Goal: Information Seeking & Learning: Check status

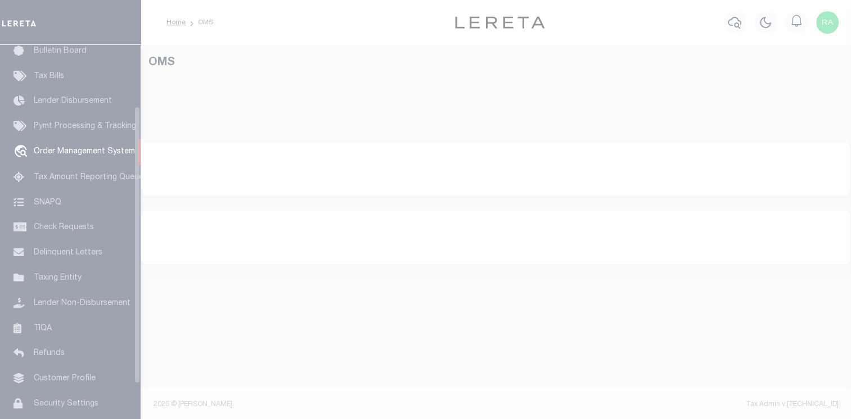
scroll to position [83, 0]
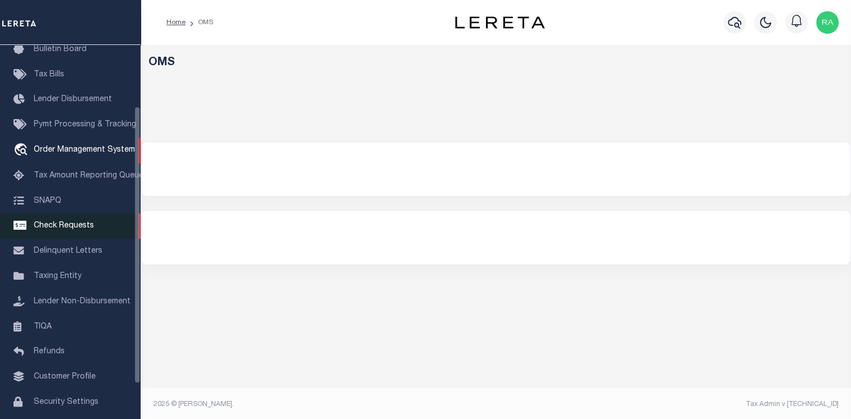
select select "200"
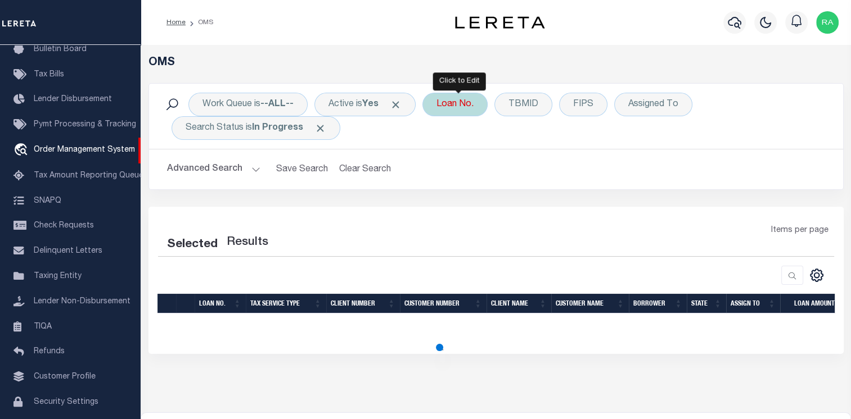
click at [449, 107] on div "Loan No." at bounding box center [454, 105] width 65 height 24
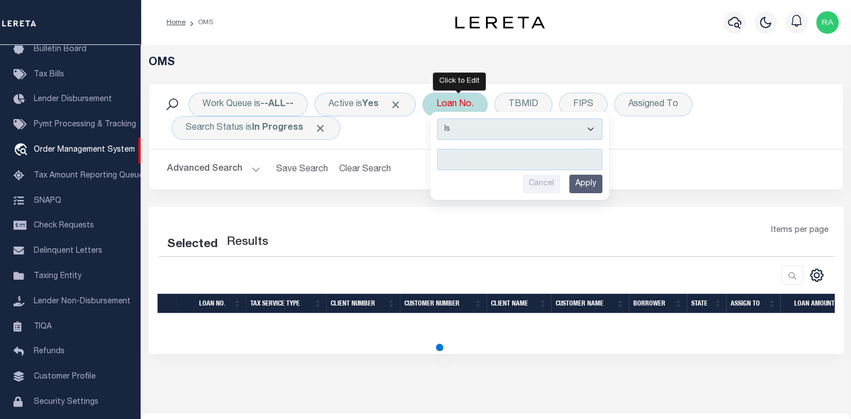
select select "200"
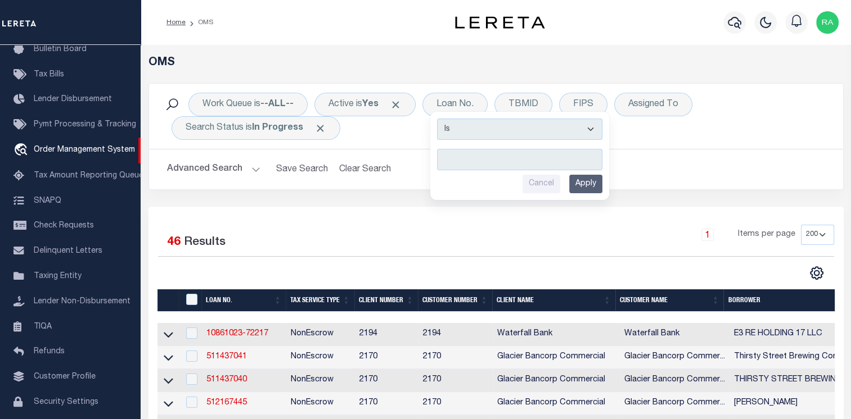
click at [367, 245] on div "1 Items per page 10 25 50 100 200" at bounding box center [582, 239] width 503 height 29
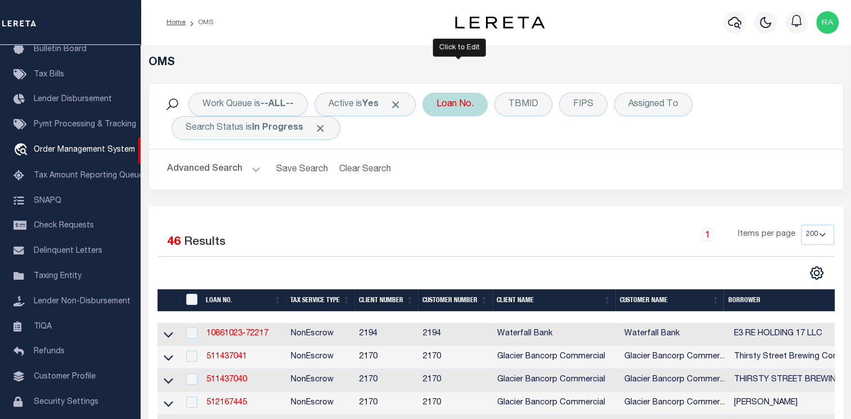
click at [452, 111] on div "Loan No. Is Contains Cancel Apply" at bounding box center [454, 105] width 65 height 24
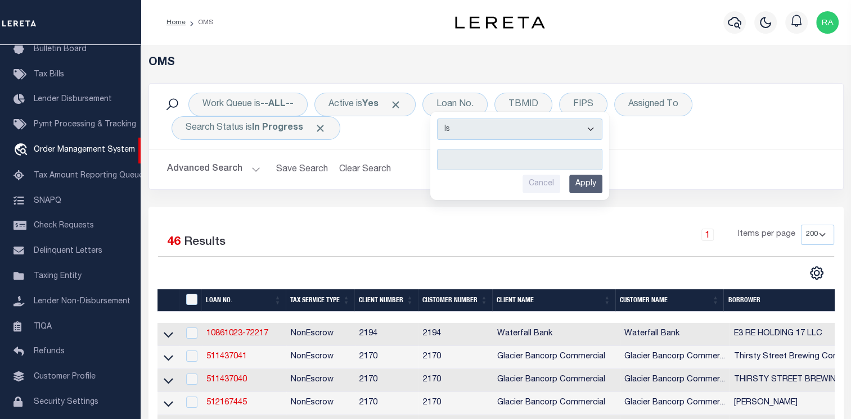
click at [455, 228] on div "1 Items per page 10 25 50 100 200" at bounding box center [582, 239] width 503 height 29
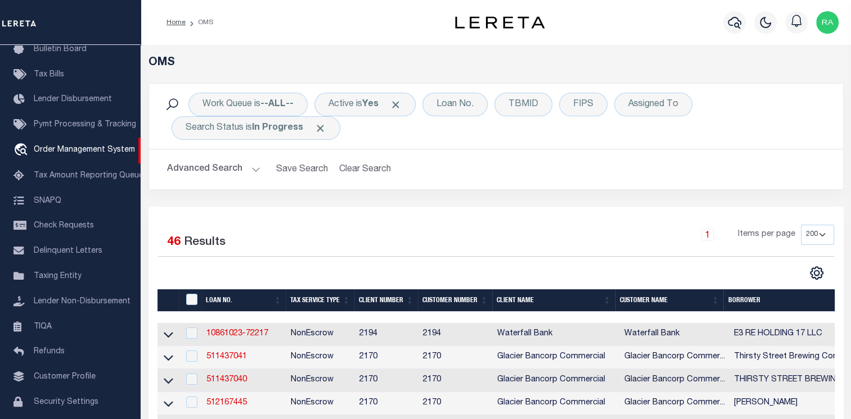
click at [432, 229] on div "1 Items per page 10 25 50 100 200" at bounding box center [582, 239] width 503 height 29
click at [423, 186] on div "Advanced Search Save Search Clear Search Tax Service Type Is Is Contains Escrow…" at bounding box center [496, 170] width 694 height 40
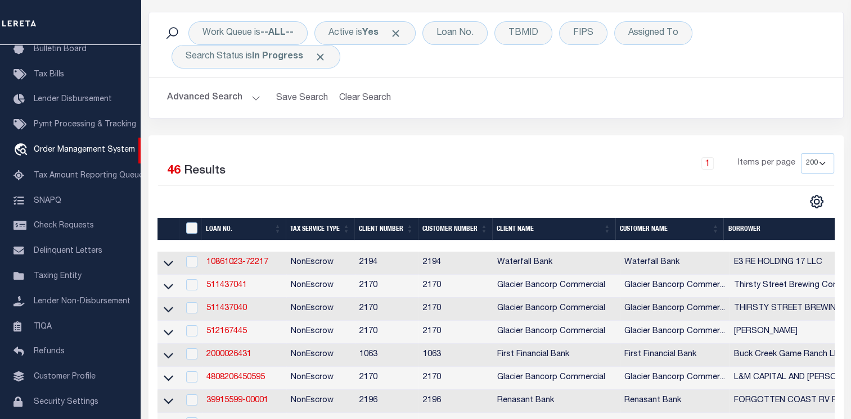
scroll to position [0, 0]
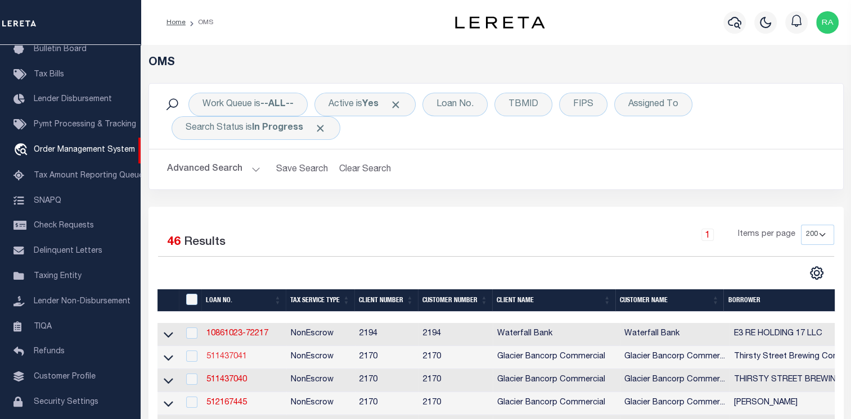
click at [233, 360] on link "511437041" at bounding box center [226, 357] width 40 height 8
type input "511437041"
type input "Thirsty Street Brewing Company, Inc"
select select
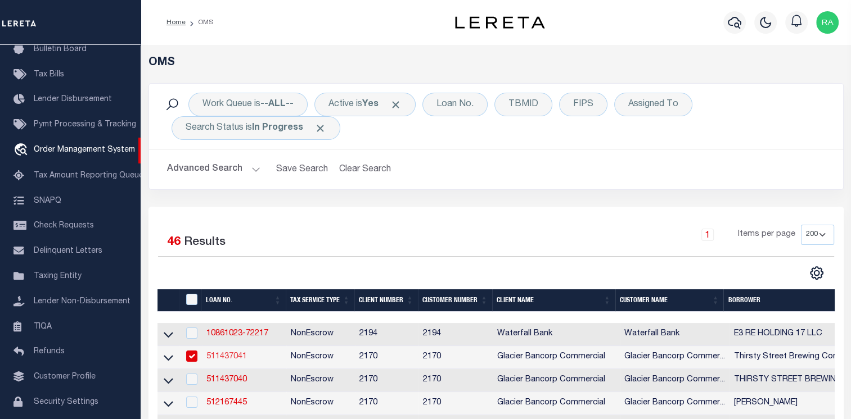
type input "400 BEVERLY HILL BLVD"
type input "BILLINGS MT 59101-0657"
select select "10"
select select "NonEscrow"
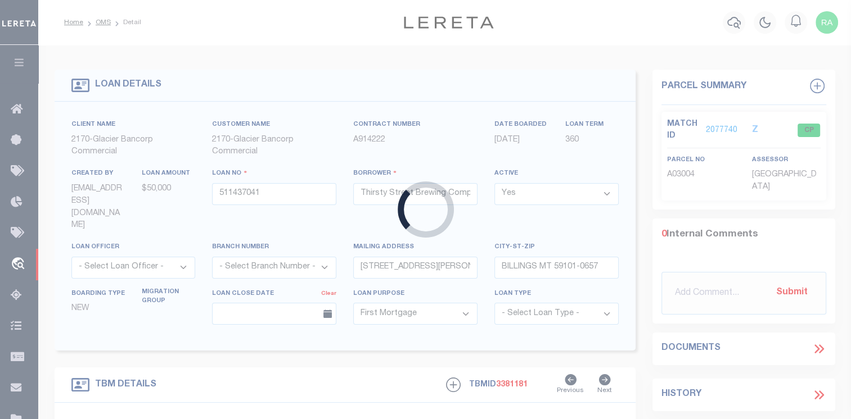
select select "4573"
type input "400 Beverly Hill Blvd"
type input "337171"
select select
type input "Billings, MT 59101"
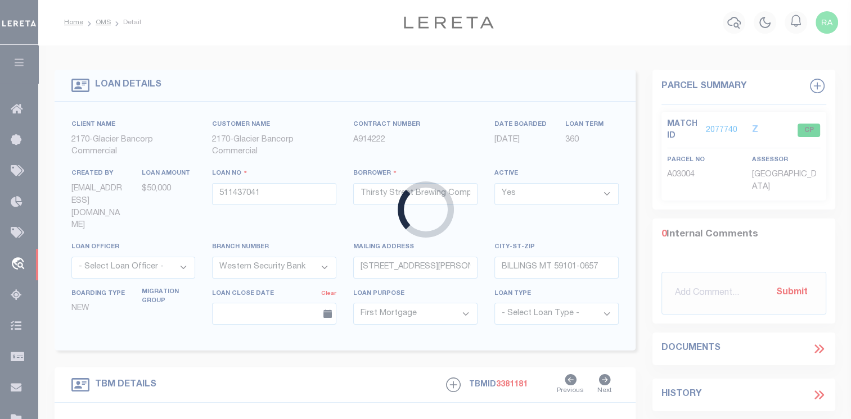
type input "MT"
select select "Yellowstone"
type textarea "LOT 10, BLOCK 6, OF BEVERLY HILLS ADDITION, IN THE CITY OF BILLINGS, ACCORDING …"
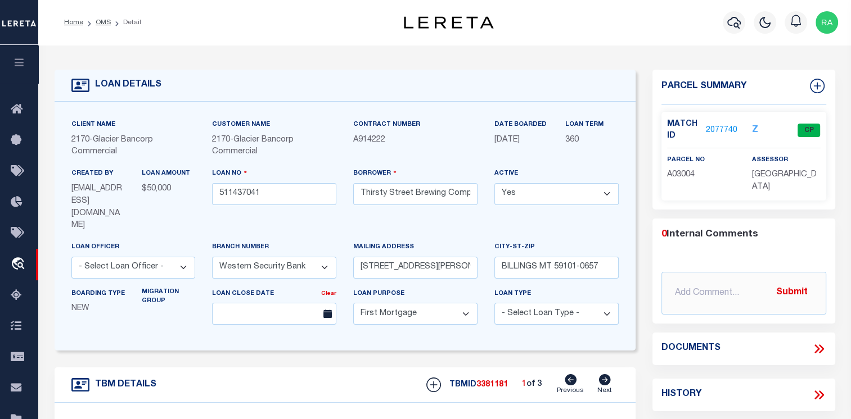
click at [718, 132] on link "2077740" at bounding box center [721, 131] width 31 height 12
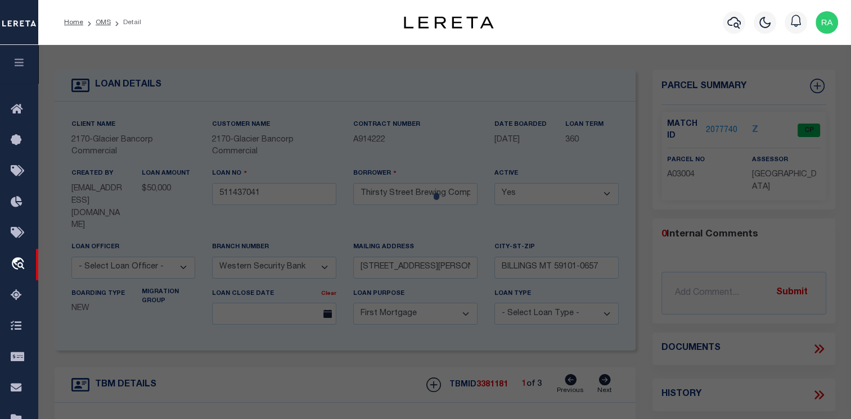
checkbox input "false"
select select "CP"
type input "DAWSON, SHEA MARTIN & JILL ELAINE"
type input "400 BEVERLY HILL BLVD"
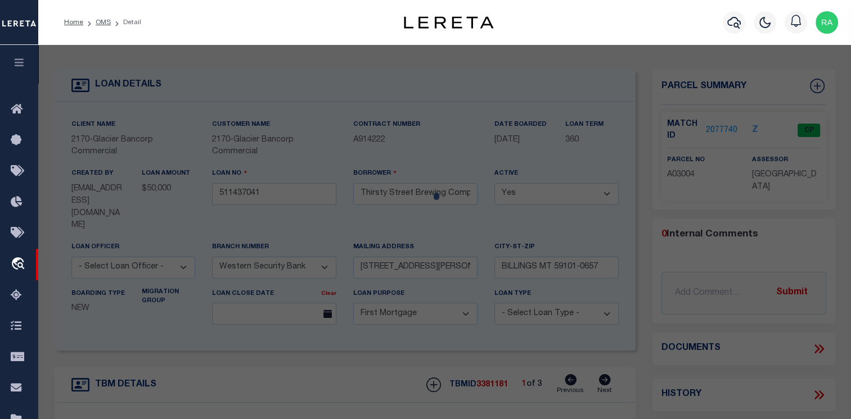
checkbox input "false"
type input "BILLINGS, MT 59102"
type textarea "BEVERLY HILL ADD, S32, T01 N, R26 E, BLOCK 6, Lot 10"
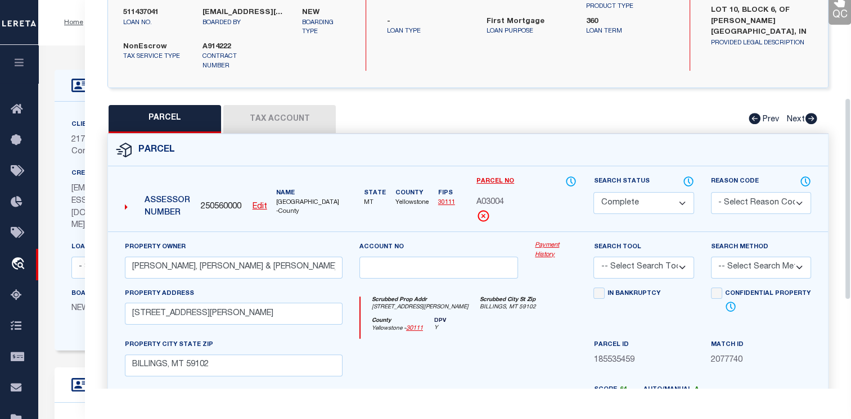
click at [274, 110] on button "Tax Account" at bounding box center [279, 119] width 112 height 28
select select "100"
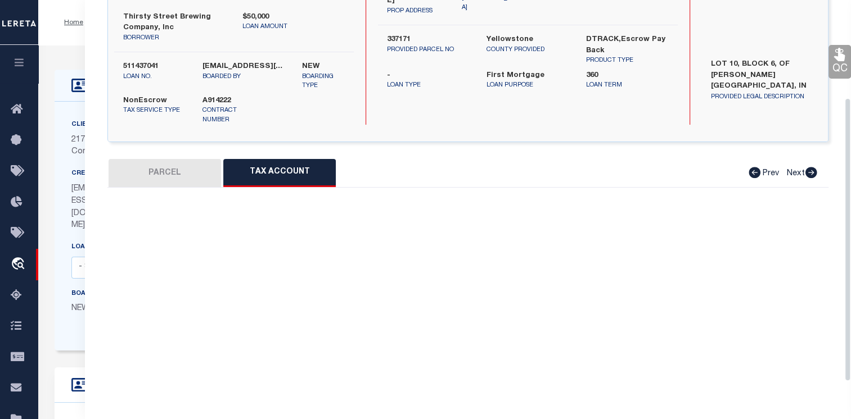
scroll to position [154, 0]
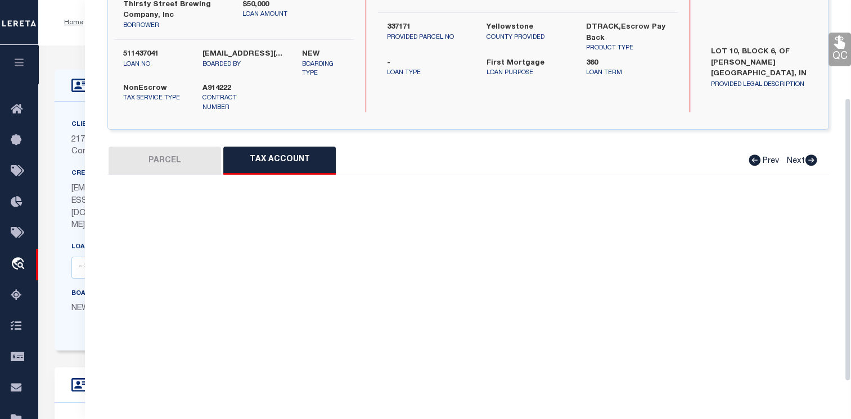
select select "100"
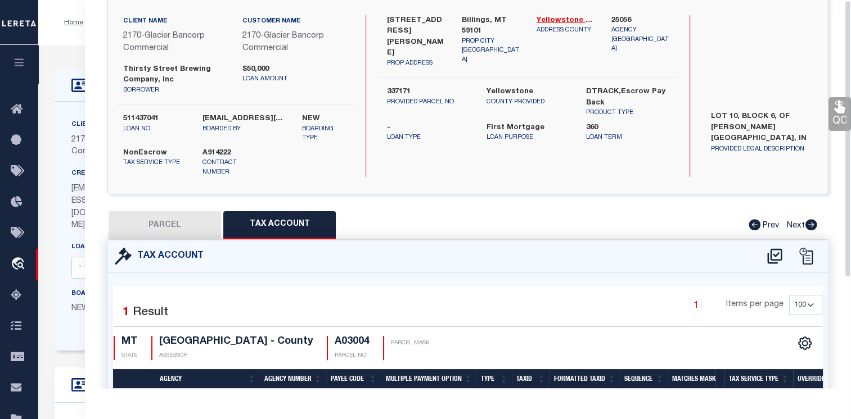
scroll to position [0, 0]
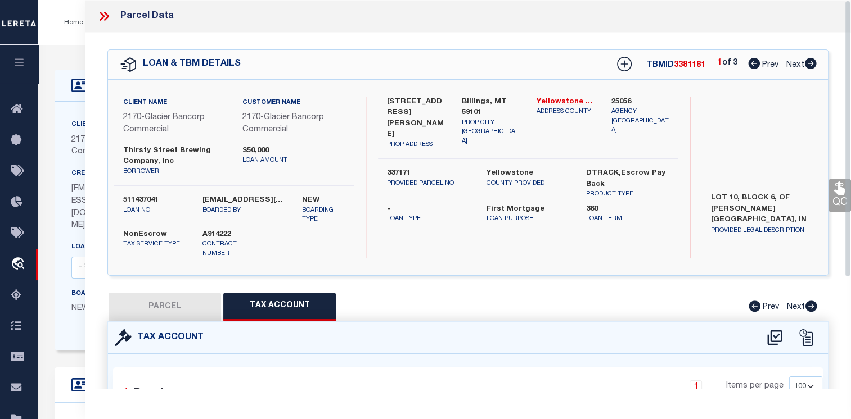
click at [108, 13] on icon at bounding box center [104, 16] width 15 height 15
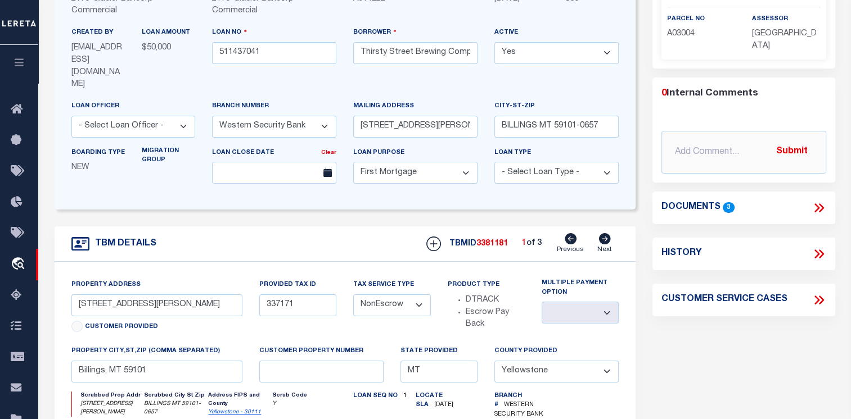
scroll to position [169, 0]
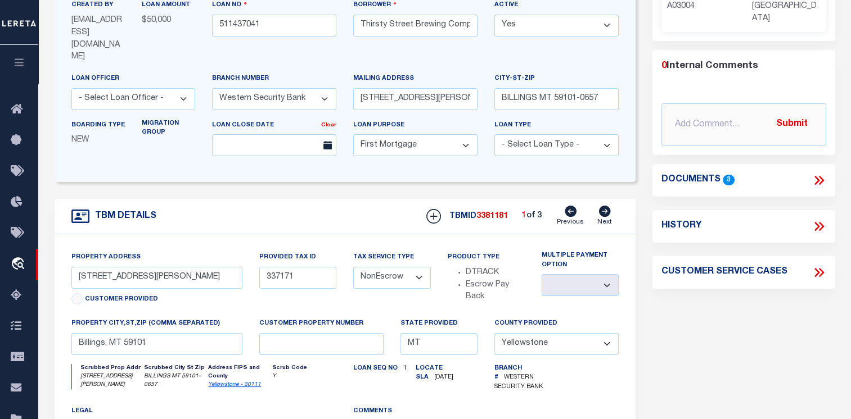
click at [701, 179] on h4 "Documents" at bounding box center [690, 180] width 59 height 11
click at [823, 181] on icon at bounding box center [818, 180] width 15 height 15
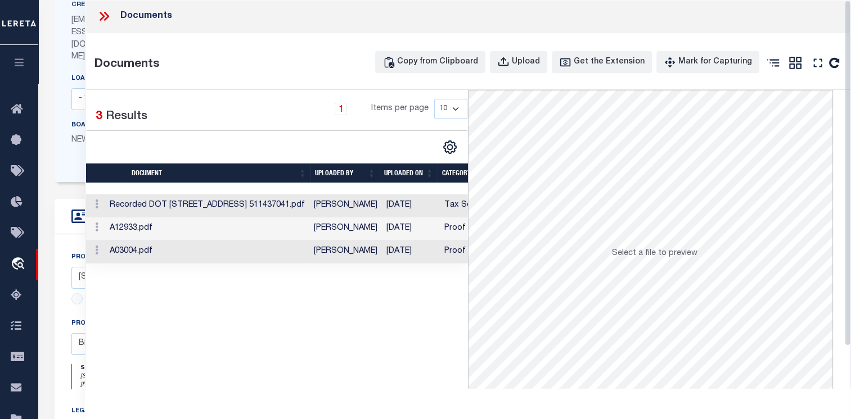
click at [103, 17] on icon at bounding box center [102, 16] width 5 height 9
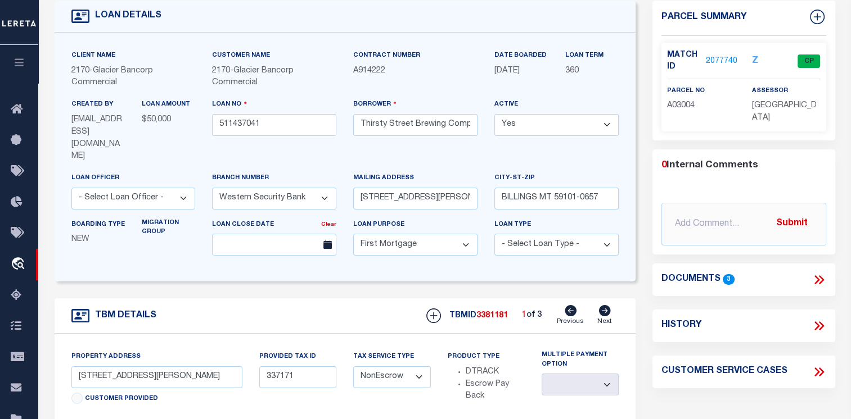
scroll to position [0, 0]
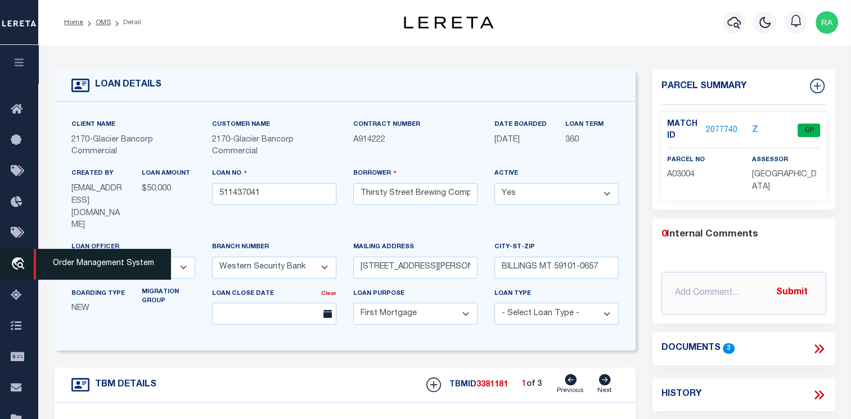
click at [12, 254] on link "travel_explore Order Management System" at bounding box center [19, 264] width 38 height 31
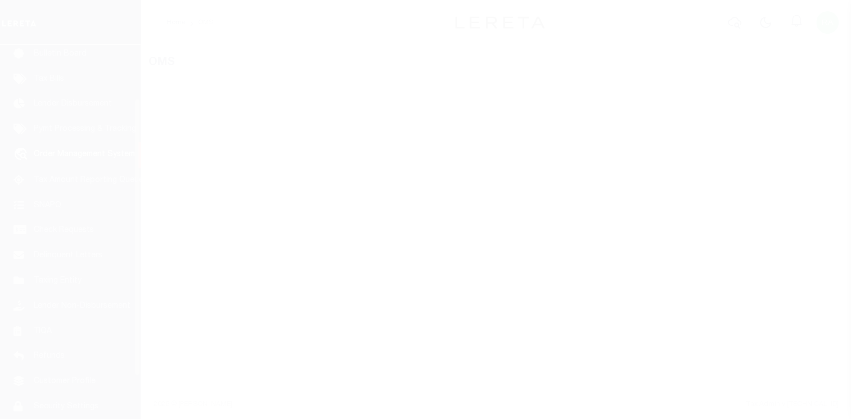
scroll to position [83, 0]
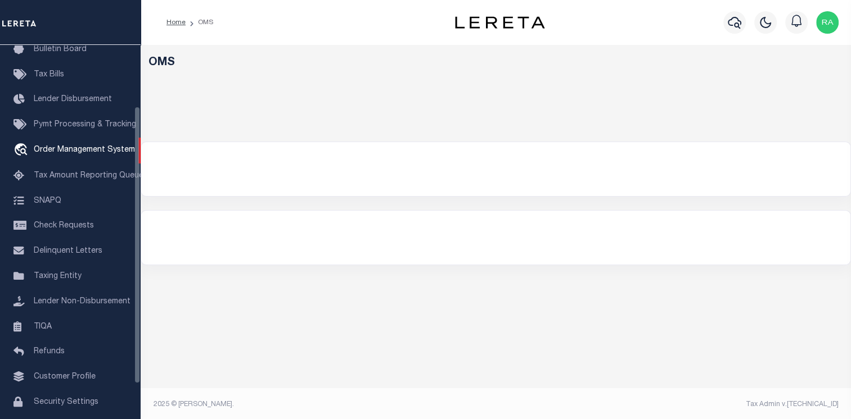
select select "200"
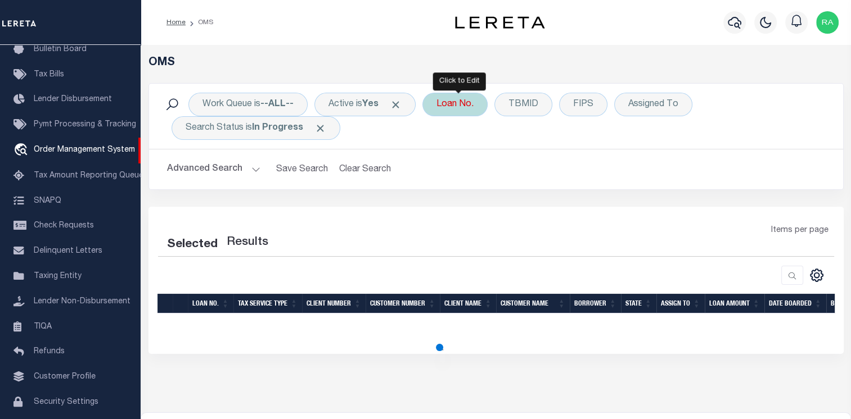
click at [450, 106] on div "Loan No." at bounding box center [454, 105] width 65 height 24
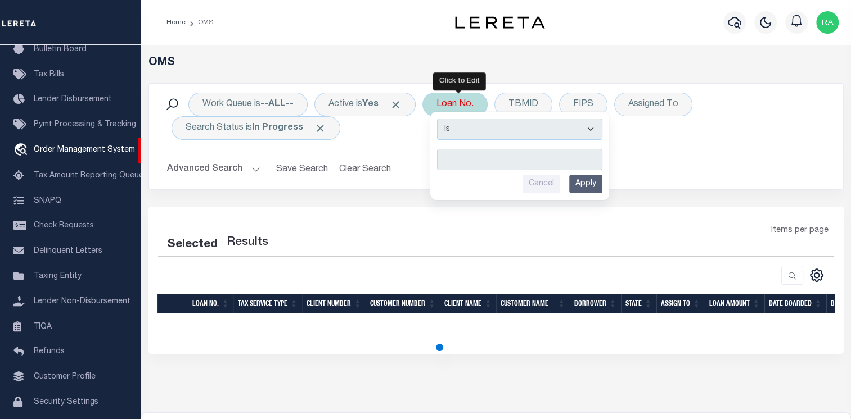
select select "200"
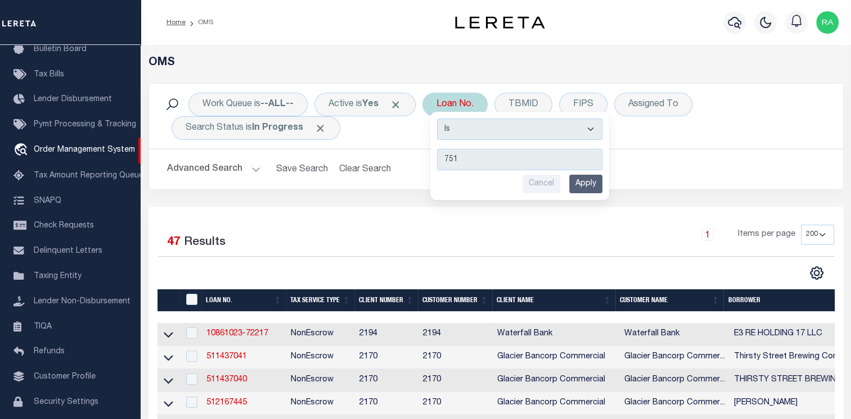
type input "751"
click at [591, 182] on input "Apply" at bounding box center [585, 184] width 33 height 19
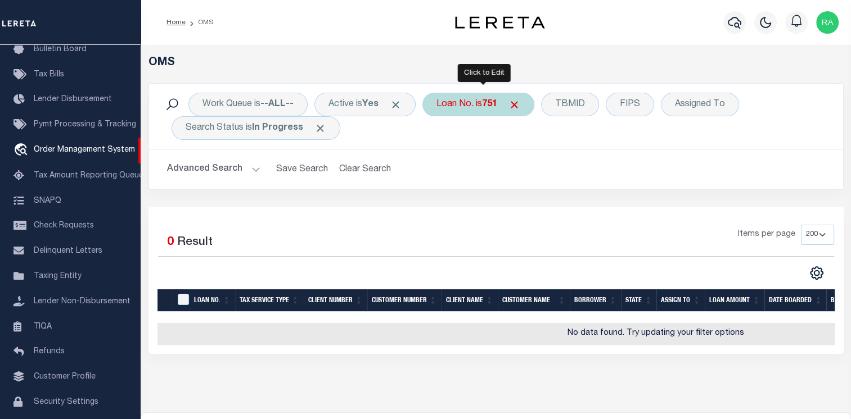
click at [475, 109] on div "Loan No. is 751" at bounding box center [478, 105] width 112 height 24
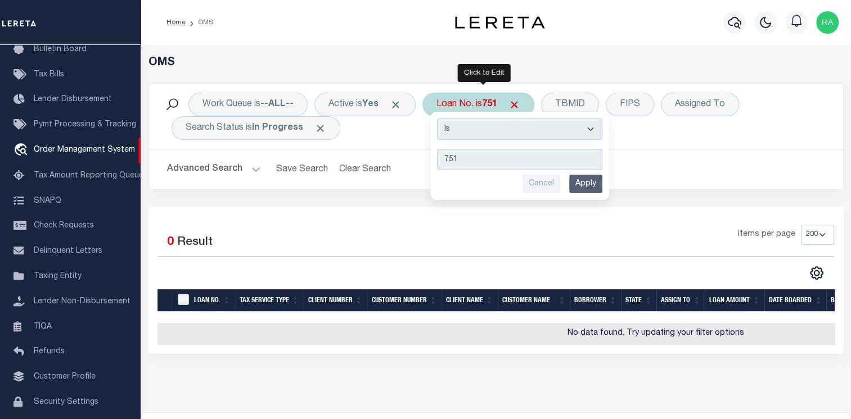
click at [443, 158] on input "751" at bounding box center [519, 159] width 165 height 21
click at [449, 161] on input "751" at bounding box center [519, 159] width 165 height 21
type input "751"
click at [465, 134] on select "Is Contains" at bounding box center [519, 129] width 165 height 21
select select "c"
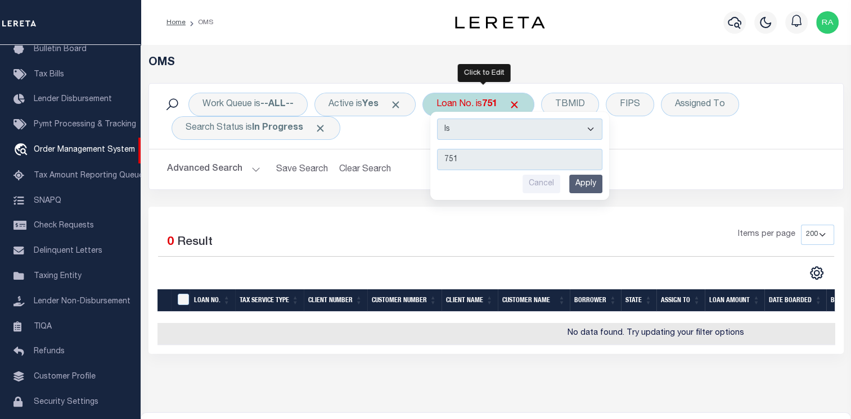
click at [440, 119] on select "Is Contains" at bounding box center [519, 129] width 165 height 21
click at [597, 185] on input "Apply" at bounding box center [585, 184] width 33 height 19
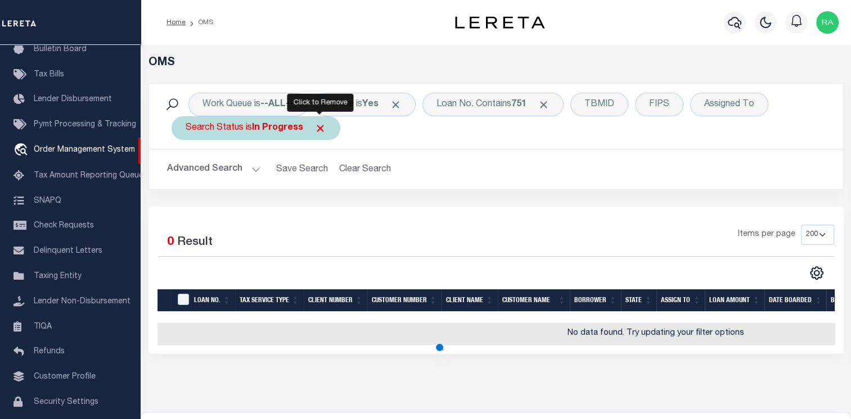
click at [325, 130] on span "Click to Remove" at bounding box center [320, 129] width 12 height 12
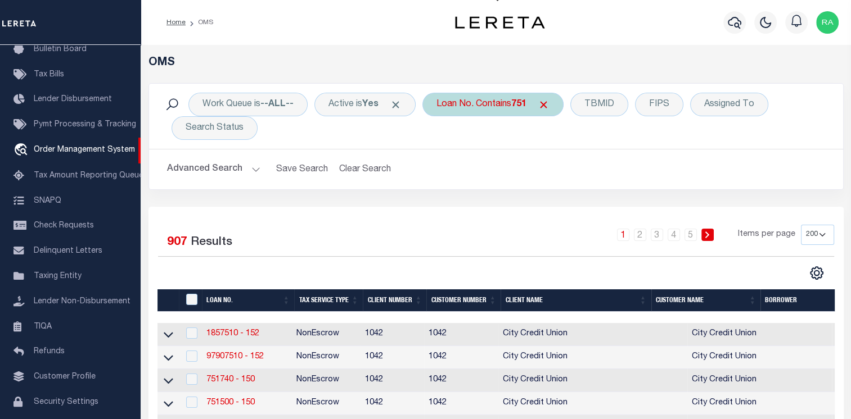
click at [506, 98] on div "Loan No. Contains 751" at bounding box center [492, 105] width 141 height 24
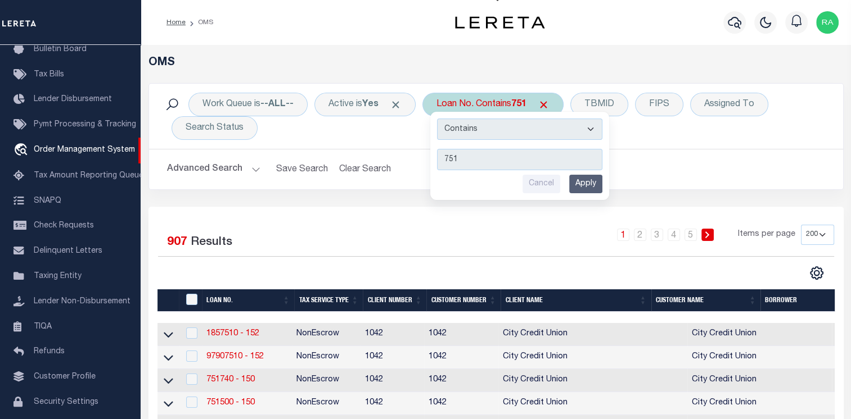
click at [506, 132] on select "Is Contains" at bounding box center [519, 129] width 165 height 21
select select "i"
click at [440, 119] on select "Is Contains" at bounding box center [519, 129] width 165 height 21
click at [593, 186] on input "Apply" at bounding box center [585, 184] width 33 height 19
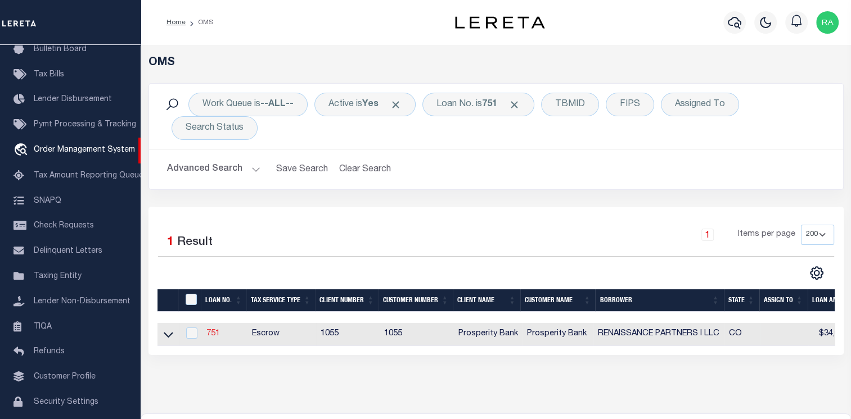
click at [215, 331] on link "751" at bounding box center [212, 334] width 13 height 8
type input "751"
type input "RENAISSANCE PARTNERS I LLC"
select select
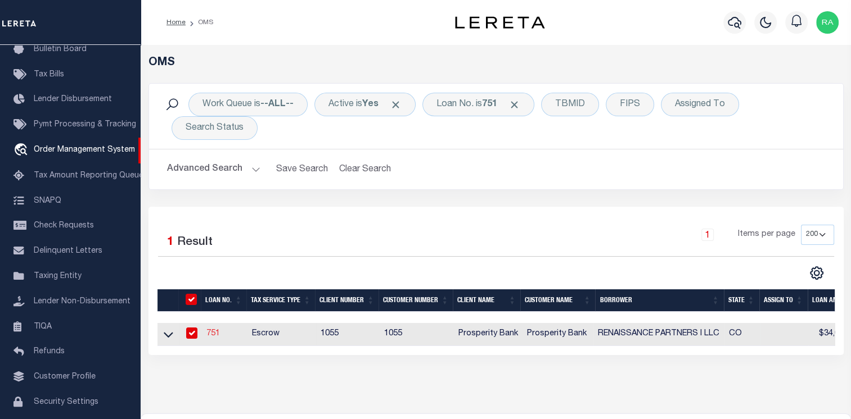
type input "8750 N CENTRAL EXPY STE 1740"
type input "[GEOGRAPHIC_DATA]-6413"
select select "400"
select select "Escrow"
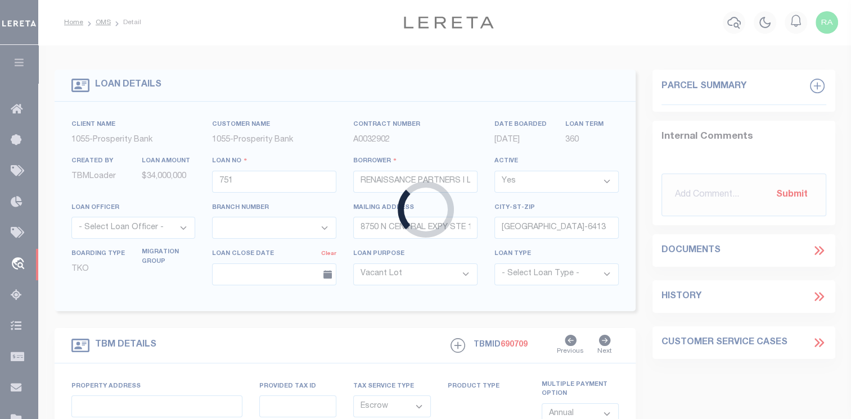
type input "[STREET_ADDRESS][PERSON_NAME]"
type input "[GEOGRAPHIC_DATA]"
type input "CO"
type textarea "2 PARCELS OF LAND IN SE 1/4 OF SEC 13, NE 1/4 OF SEC 24"
type textarea "Pueblo County 418002003 and 419002013 and 418002004 and 419007004 and 419002010"
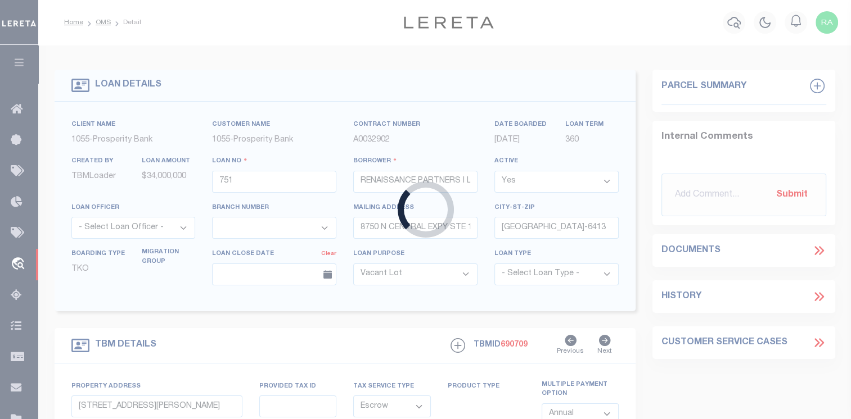
select select "3838"
select select "2"
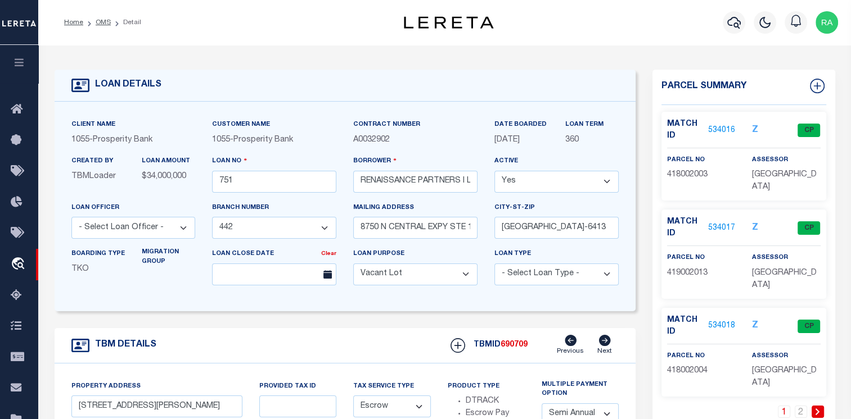
click at [726, 126] on link "534016" at bounding box center [721, 131] width 27 height 12
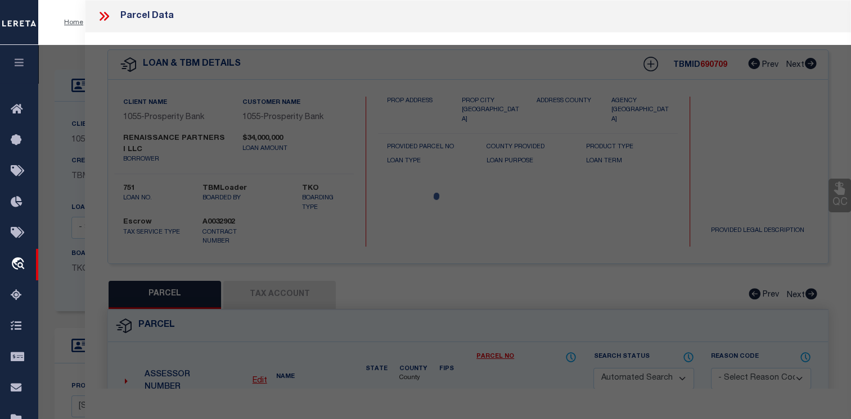
checkbox input "false"
select select "CP"
type input "RENAISSANCE PARTNERS I LLC"
type input "3301 DILLON DR (JC PENNYS)"
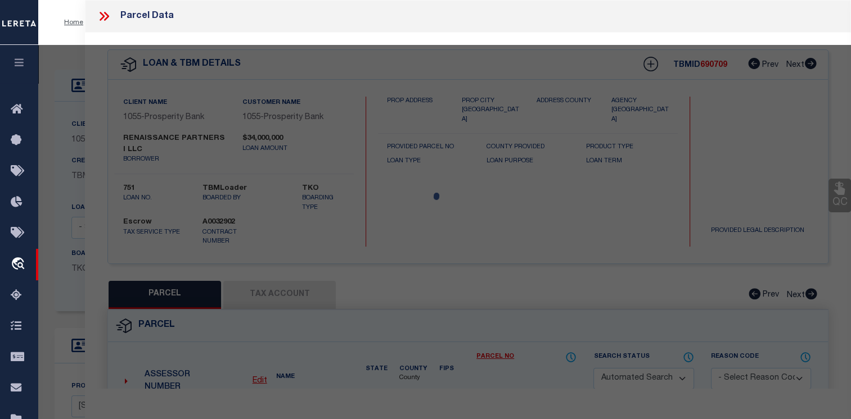
type input "PUEBLO CO 81008"
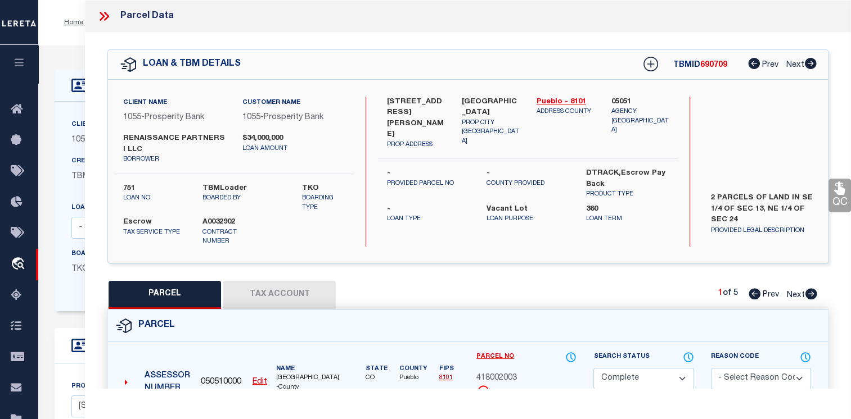
click at [299, 284] on button "Tax Account" at bounding box center [279, 295] width 112 height 28
select select "100"
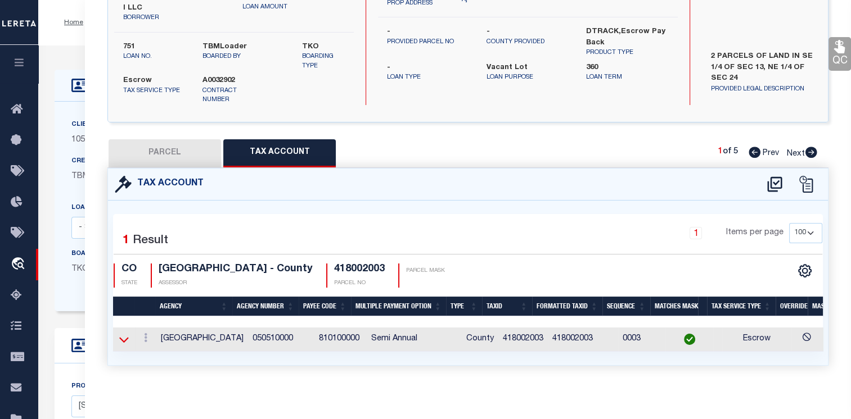
click at [121, 334] on icon at bounding box center [124, 340] width 10 height 12
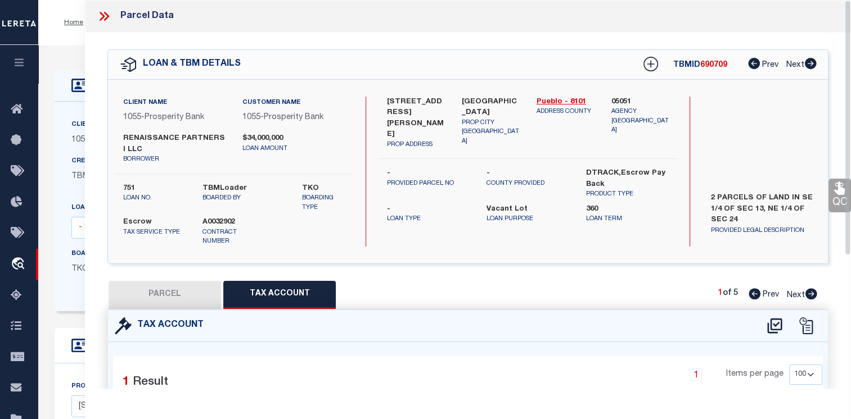
click at [150, 290] on button "PARCEL" at bounding box center [165, 295] width 112 height 28
select select "AS"
checkbox input "false"
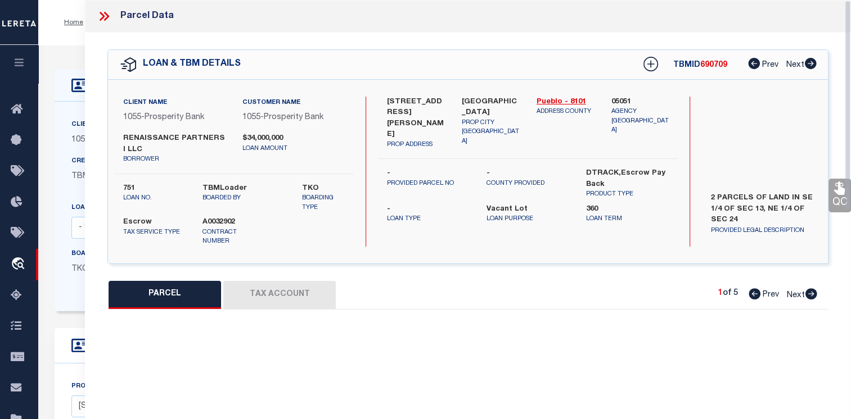
select select "CP"
type input "RENAISSANCE PARTNERS I LLC"
type input "3301 DILLON DR (JC PENNYS)"
type input "PUEBLO CO 81008"
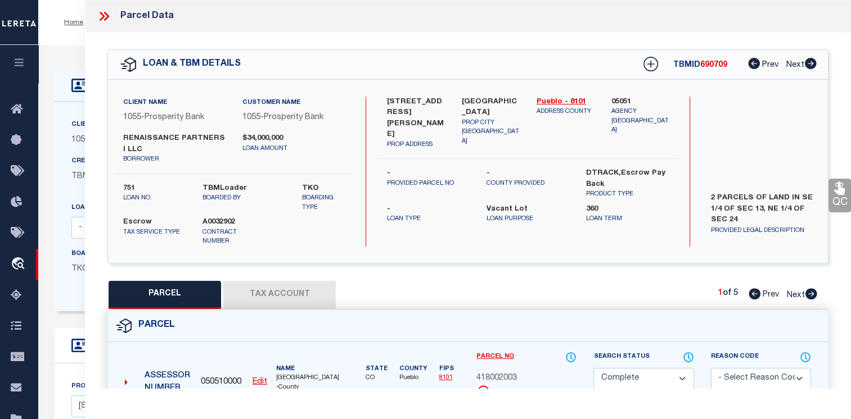
click at [109, 12] on icon at bounding box center [104, 16] width 15 height 15
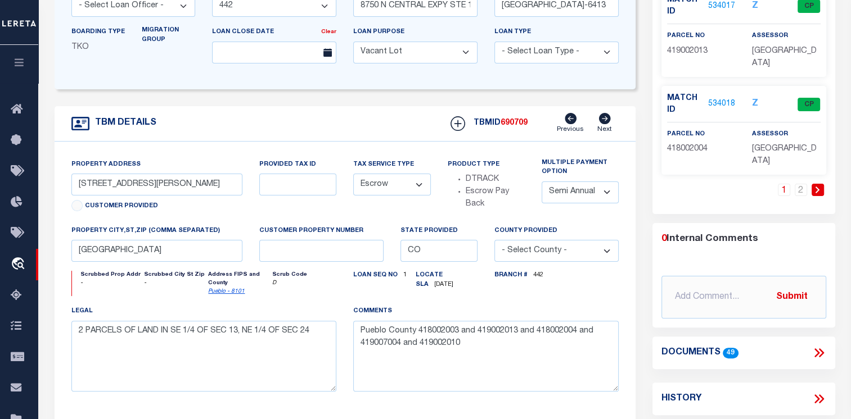
scroll to position [225, 0]
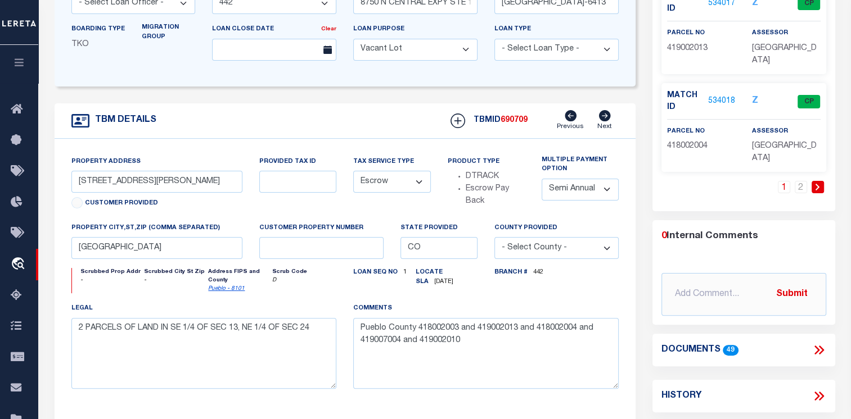
click at [702, 396] on div "History" at bounding box center [743, 396] width 165 height 15
click at [824, 393] on icon at bounding box center [818, 396] width 15 height 15
select select "100"
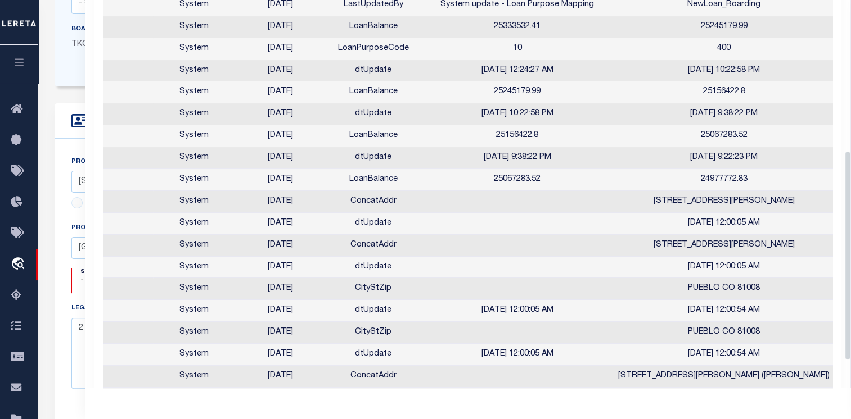
scroll to position [0, 0]
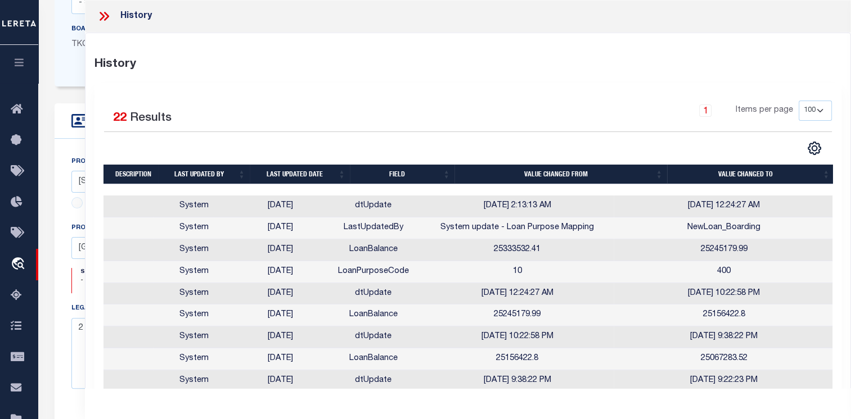
click at [110, 20] on icon at bounding box center [104, 16] width 15 height 15
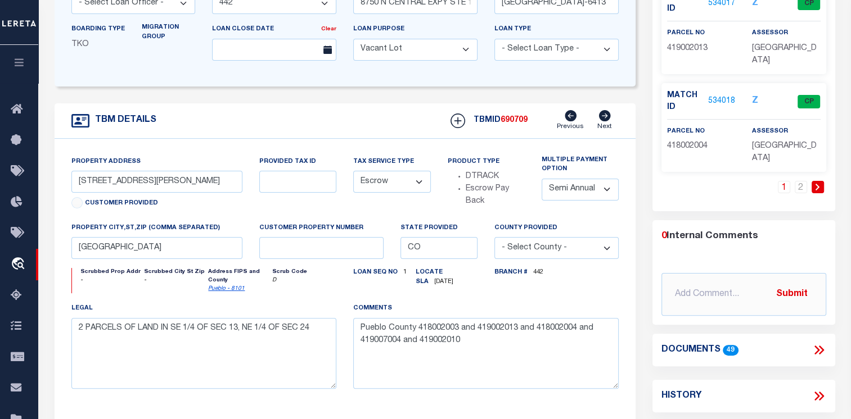
scroll to position [449, 0]
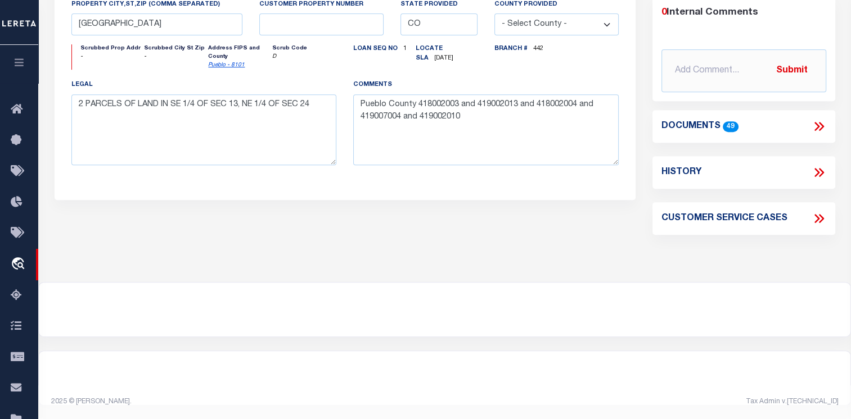
click at [679, 123] on h4 "Documents" at bounding box center [690, 126] width 59 height 11
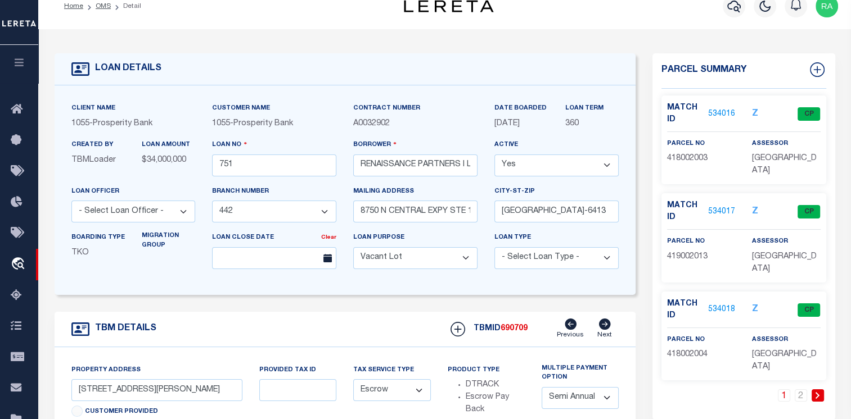
scroll to position [0, 0]
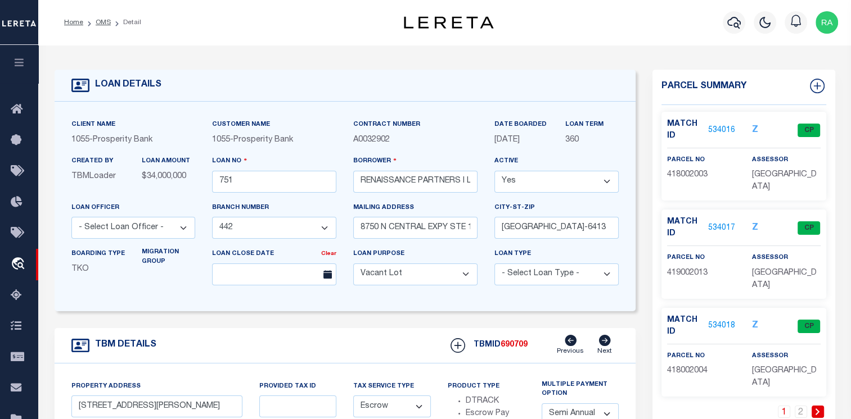
click at [682, 87] on h4 "Parcel Summary" at bounding box center [743, 92] width 165 height 26
click at [733, 129] on link "534016" at bounding box center [721, 131] width 27 height 12
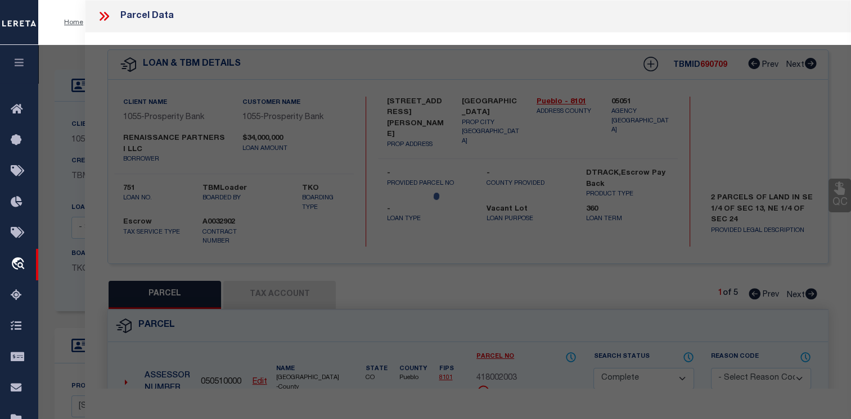
select select "AS"
checkbox input "false"
select select "CP"
type input "RENAISSANCE PARTNERS I LLC"
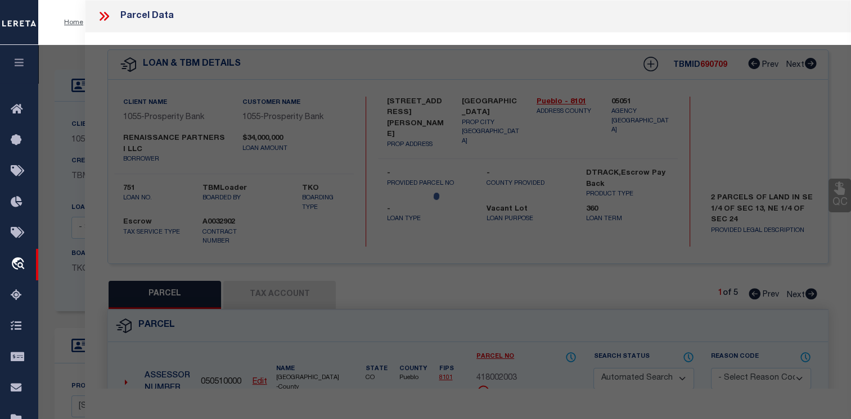
type input "3301 DILLON DR (JC PENNYS)"
type input "PUEBLO CO 81008"
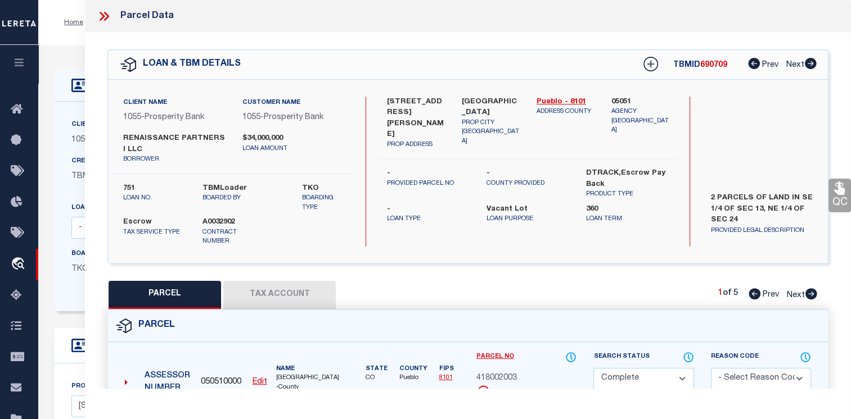
click at [733, 129] on div "Search by Legal Customer" at bounding box center [762, 143] width 120 height 92
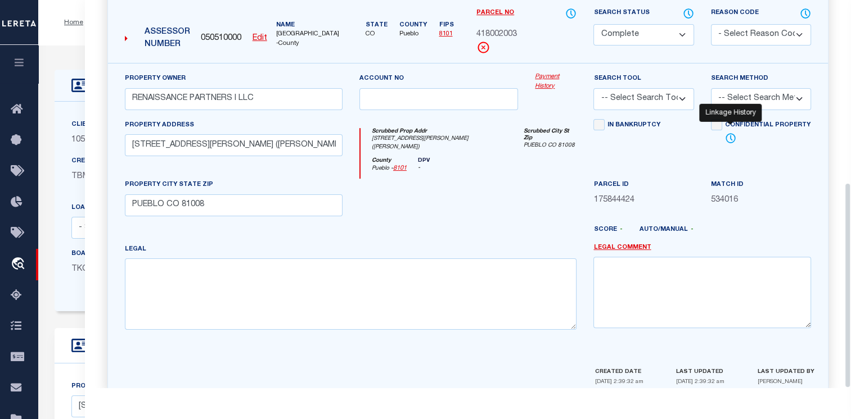
scroll to position [56, 0]
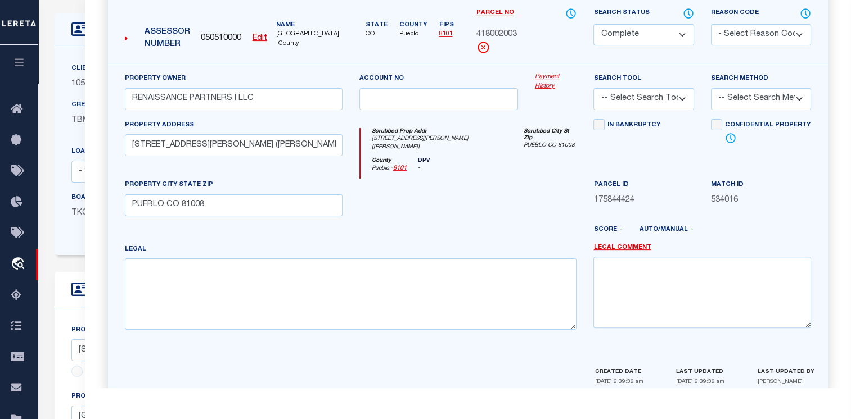
click at [544, 76] on link "Payment History" at bounding box center [556, 82] width 42 height 19
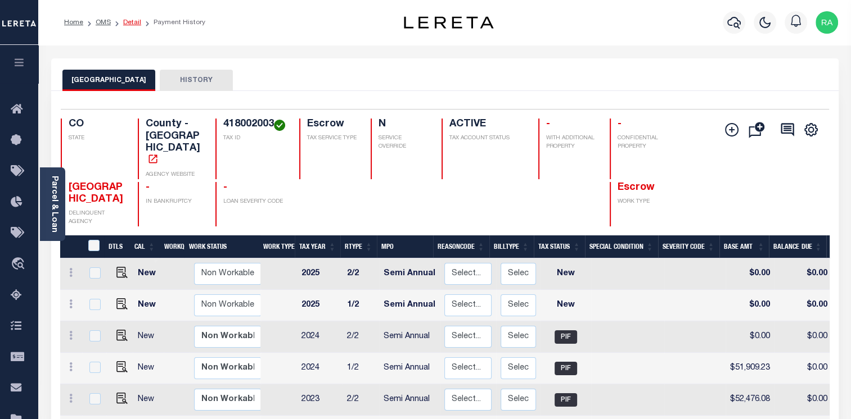
click at [137, 21] on link "Detail" at bounding box center [132, 22] width 18 height 7
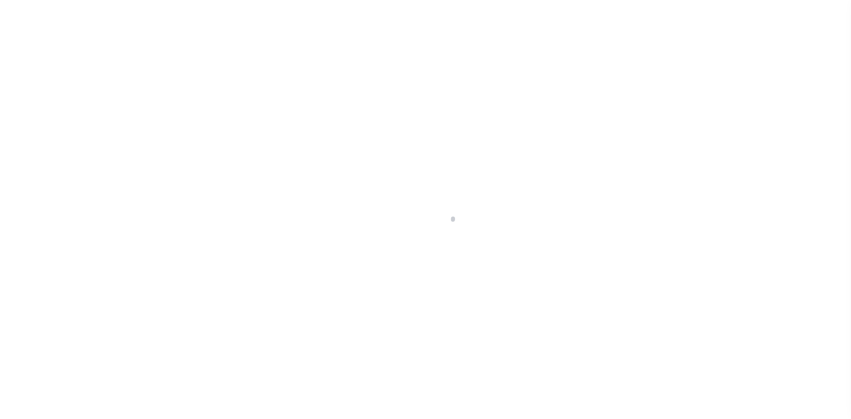
select select "3838"
select select "400"
select select "Escrow"
select select "2"
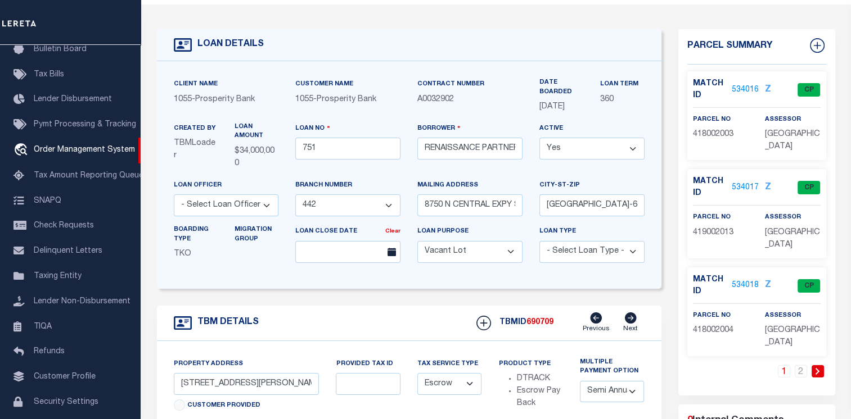
scroll to position [112, 0]
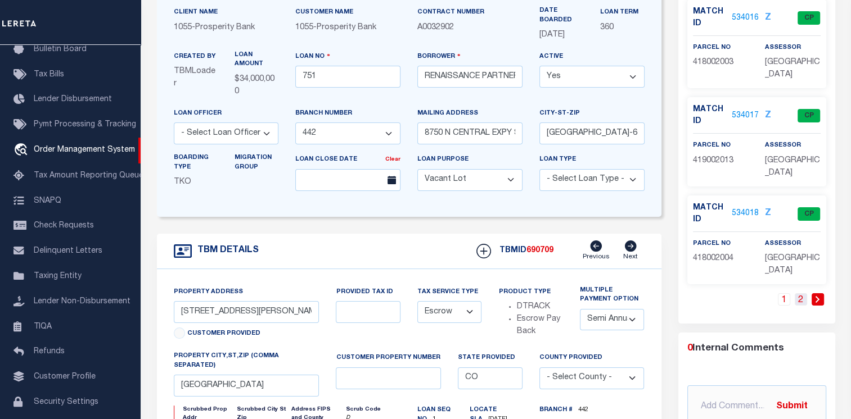
click at [801, 300] on link "2" at bounding box center [800, 299] width 12 height 12
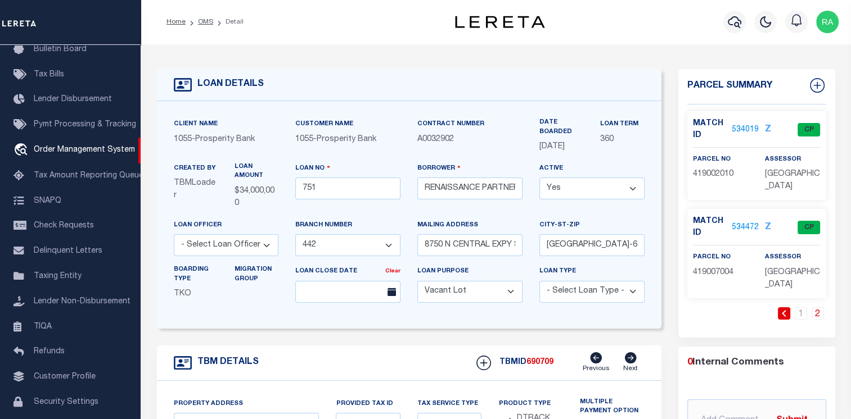
scroll to position [0, 0]
